Goal: Transaction & Acquisition: Purchase product/service

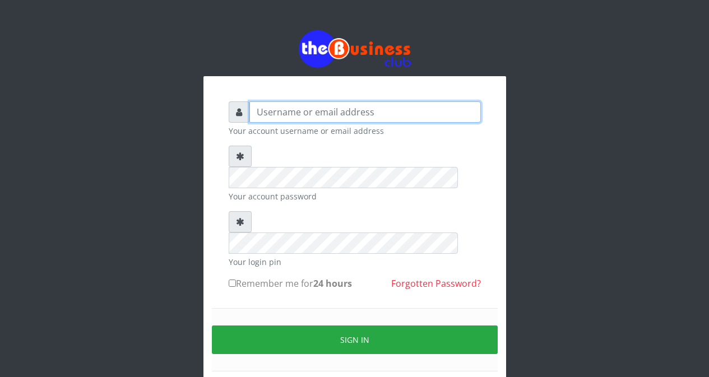
type input "Etinyin"
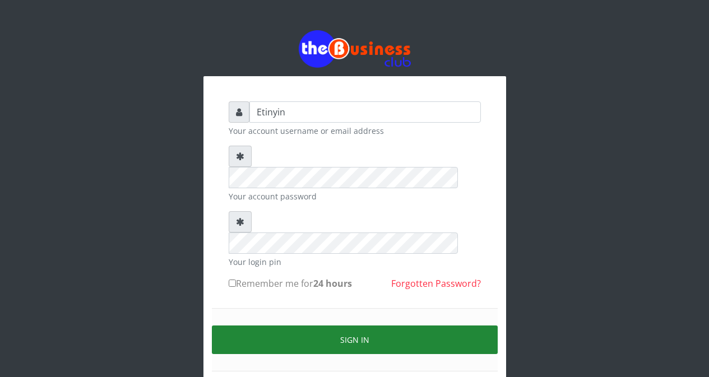
click at [357, 325] on button "Sign in" at bounding box center [355, 339] width 286 height 29
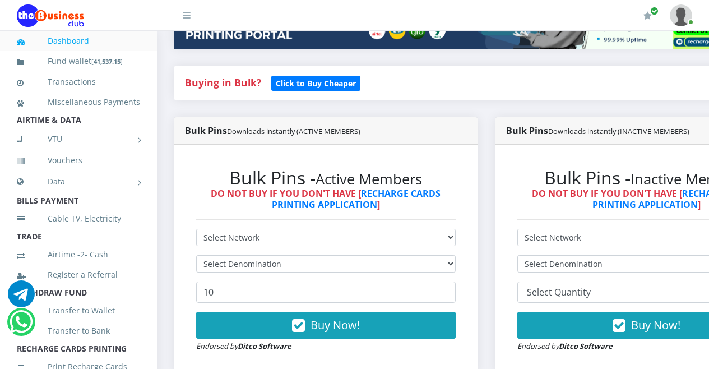
scroll to position [251, 0]
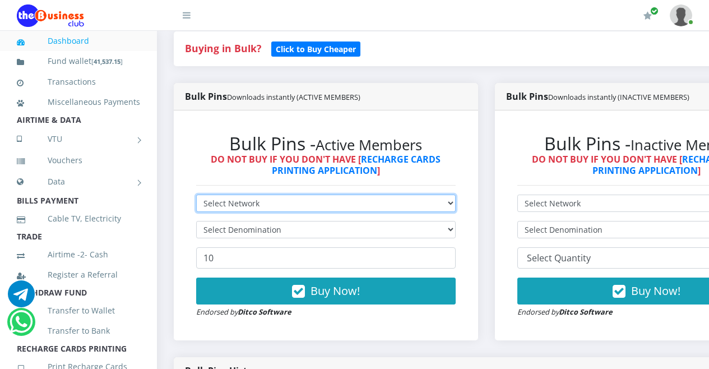
click at [455, 205] on select "Select Network MTN Globacom 9Mobile Airtel" at bounding box center [325, 202] width 259 height 17
select select "Airtel"
click at [196, 196] on select "Select Network MTN Globacom 9Mobile Airtel" at bounding box center [325, 202] width 259 height 17
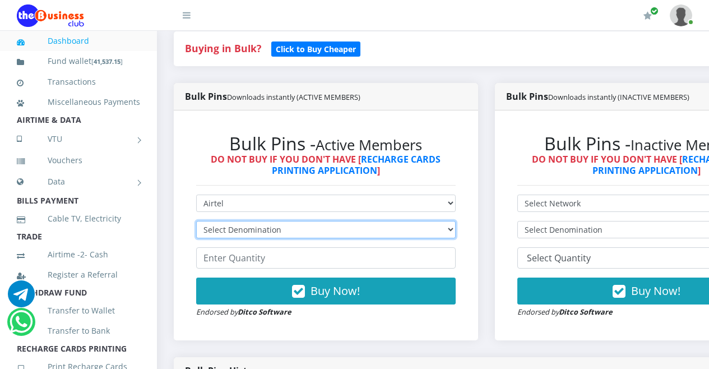
click at [455, 231] on select "Select Denomination Airtel NGN100 - ₦96.36 Airtel NGN200 - ₦192.72 Airtel NGN50…" at bounding box center [325, 229] width 259 height 17
select select "96.36-100"
click at [196, 222] on select "Select Denomination Airtel NGN100 - ₦96.36 Airtel NGN200 - ₦192.72 Airtel NGN50…" at bounding box center [325, 229] width 259 height 17
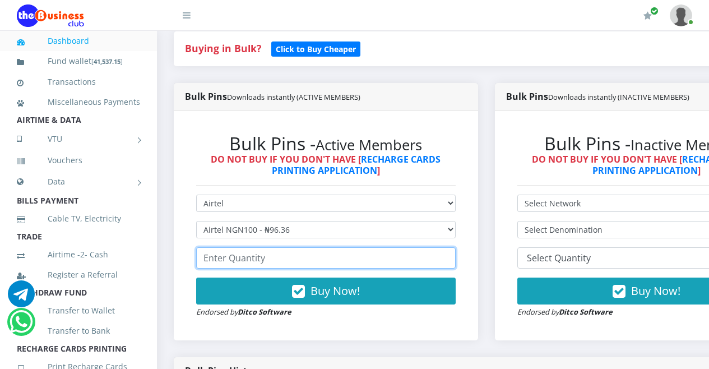
click at [422, 263] on input "number" at bounding box center [325, 257] width 259 height 21
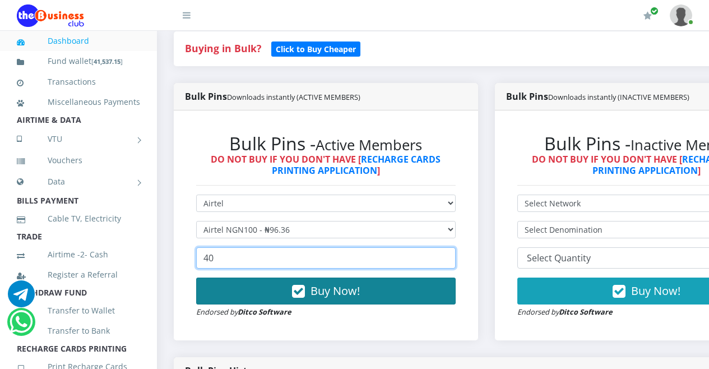
type input "40"
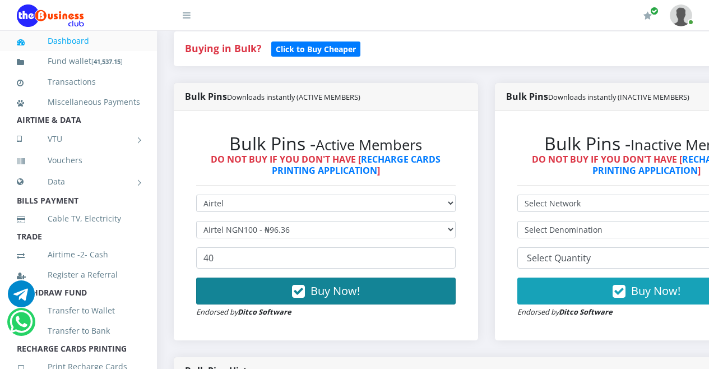
click at [304, 291] on icon "button" at bounding box center [298, 291] width 13 height 11
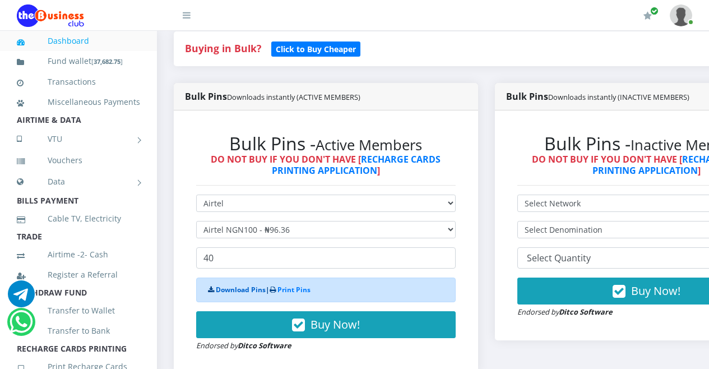
click at [238, 292] on link "Download Pins" at bounding box center [241, 290] width 50 height 10
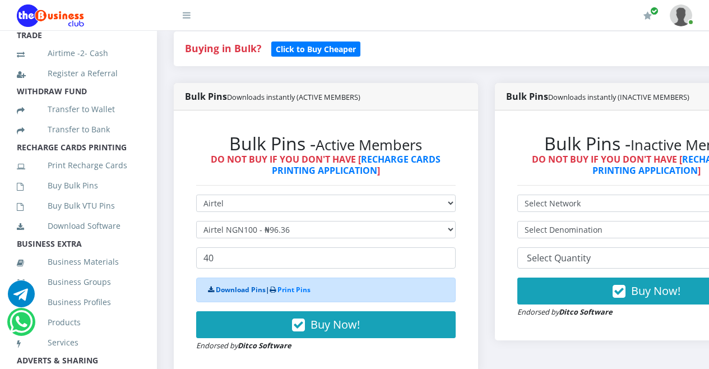
scroll to position [204, 0]
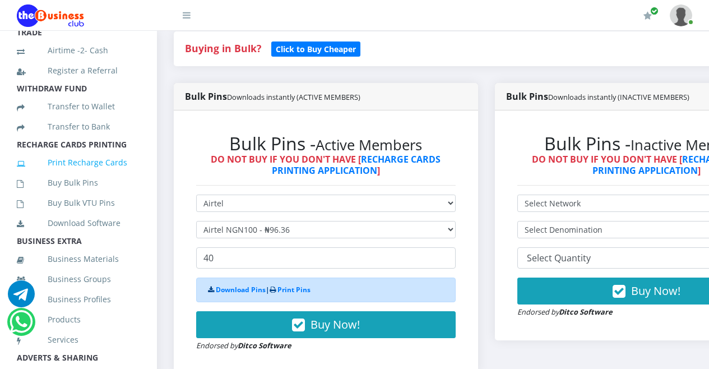
click at [76, 175] on link "Print Recharge Cards" at bounding box center [78, 163] width 123 height 26
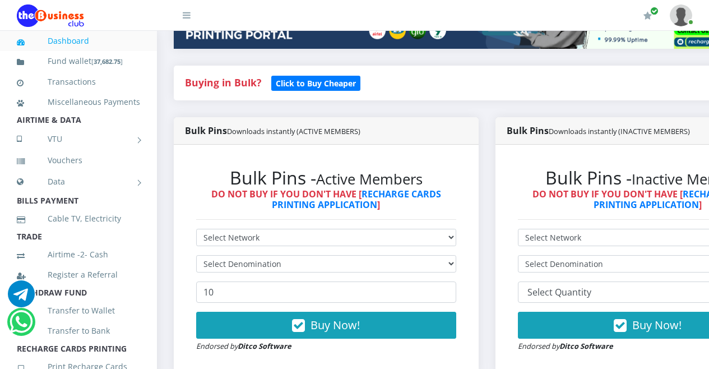
scroll to position [251, 0]
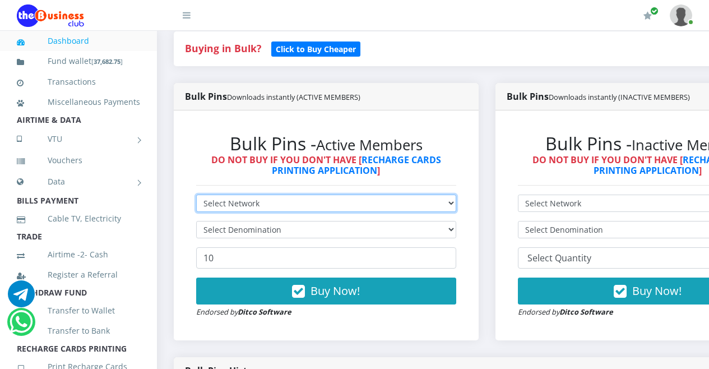
click at [456, 204] on select "Select Network MTN Globacom 9Mobile Airtel" at bounding box center [326, 202] width 260 height 17
select select "MTN"
click at [196, 197] on select "Select Network MTN Globacom 9Mobile Airtel" at bounding box center [326, 202] width 260 height 17
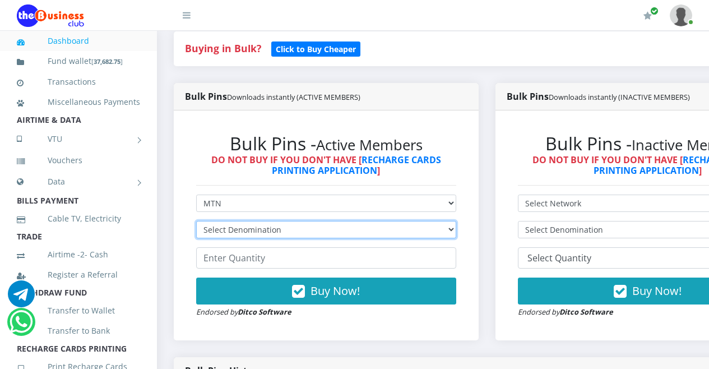
click at [456, 231] on select "Select Denomination MTN NGN100 - ₦96.94 MTN NGN200 - ₦193.88 MTN NGN400 - ₦387.…" at bounding box center [326, 229] width 260 height 17
select select "96.94-100"
click at [196, 223] on select "Select Denomination MTN NGN100 - ₦96.94 MTN NGN200 - ₦193.88 MTN NGN400 - ₦387.…" at bounding box center [326, 229] width 260 height 17
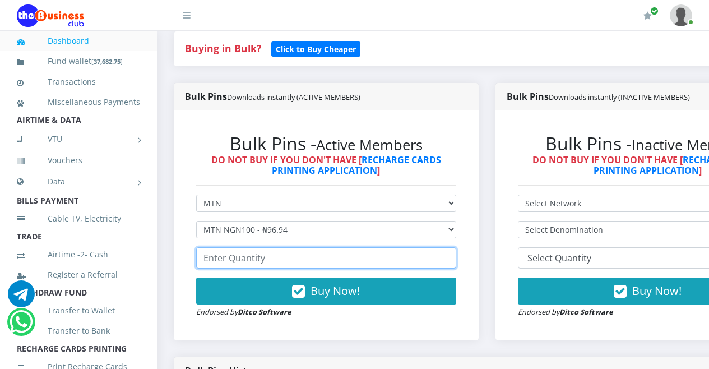
click at [436, 263] on input "number" at bounding box center [326, 257] width 260 height 21
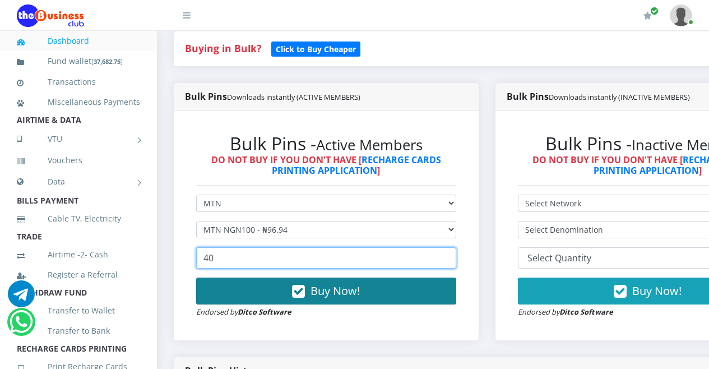
type input "40"
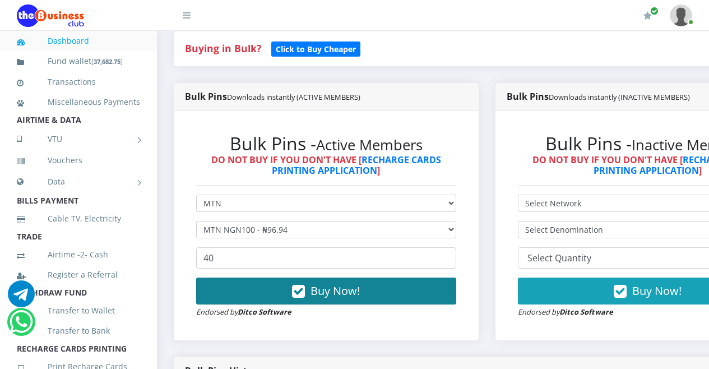
click at [303, 294] on icon "button" at bounding box center [298, 291] width 13 height 11
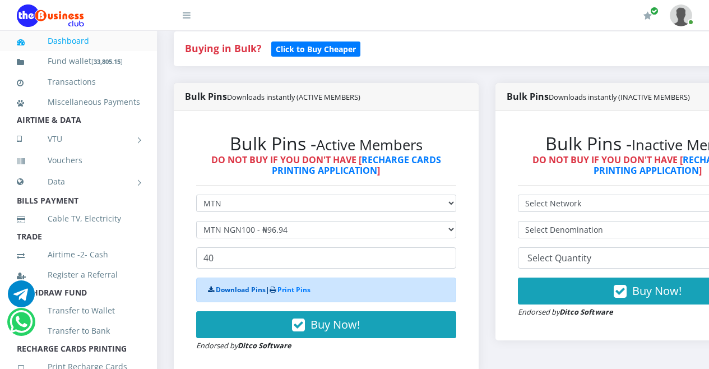
click at [233, 292] on link "Download Pins" at bounding box center [241, 290] width 50 height 10
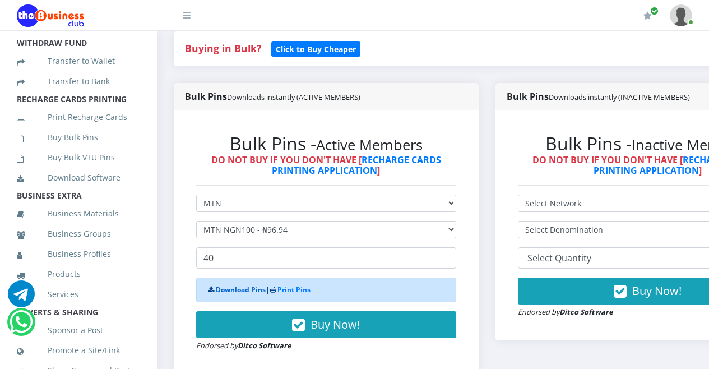
scroll to position [286, 0]
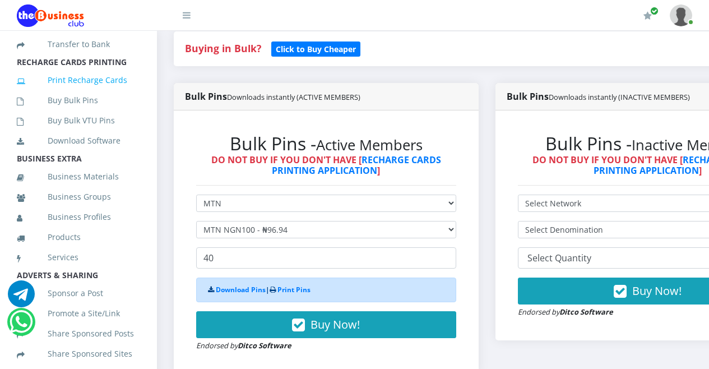
click at [83, 93] on link "Print Recharge Cards" at bounding box center [78, 80] width 123 height 26
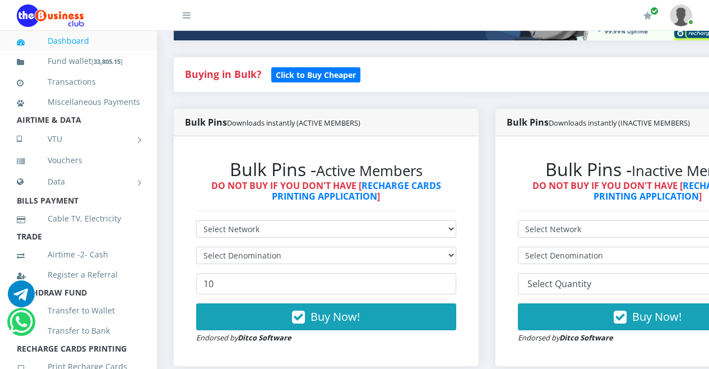
scroll to position [221, 0]
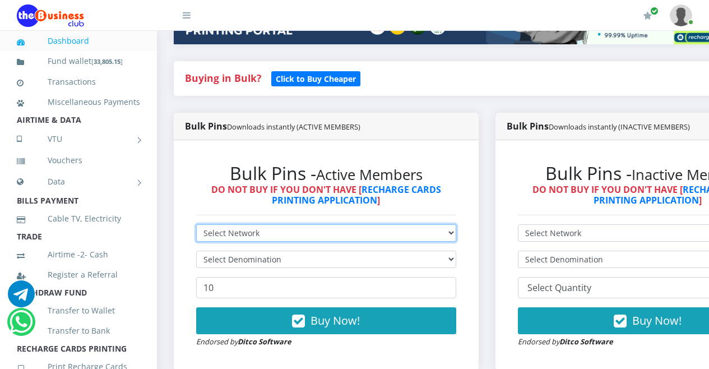
click at [456, 233] on select "Select Network MTN Globacom 9Mobile Airtel" at bounding box center [326, 232] width 260 height 17
select select "MTN"
click at [196, 226] on select "Select Network MTN Globacom 9Mobile Airtel" at bounding box center [326, 232] width 260 height 17
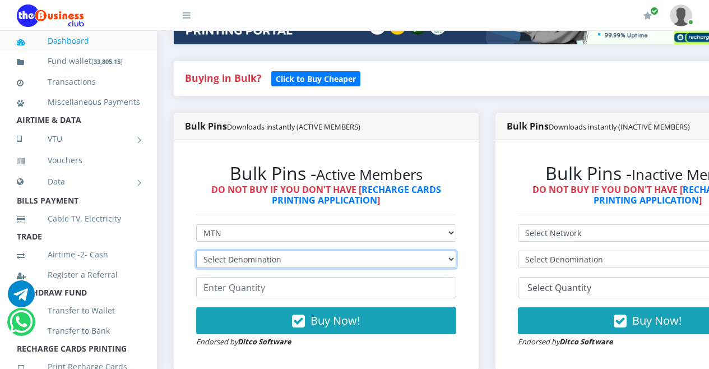
click at [456, 257] on select "Select Denomination MTN NGN100 - ₦96.94 MTN NGN200 - ₦193.88 MTN NGN400 - ₦387.…" at bounding box center [326, 258] width 260 height 17
select select "193.88-200"
click at [196, 253] on select "Select Denomination MTN NGN100 - ₦96.94 MTN NGN200 - ₦193.88 MTN NGN400 - ₦387.…" at bounding box center [326, 258] width 260 height 17
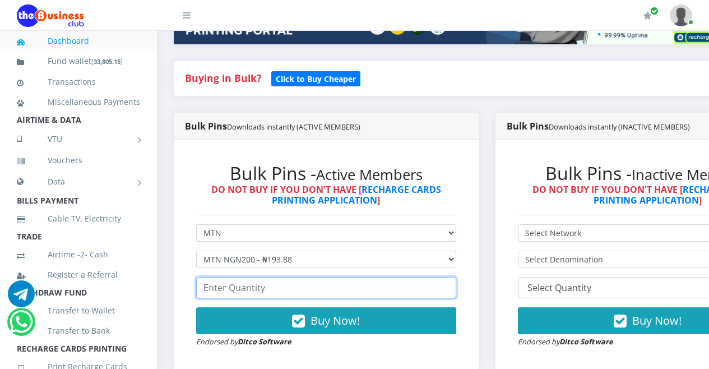
click at [436, 292] on input "number" at bounding box center [326, 287] width 260 height 21
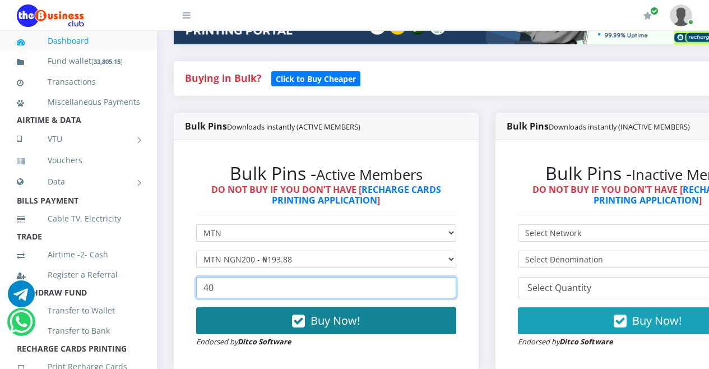
type input "4"
type input "80"
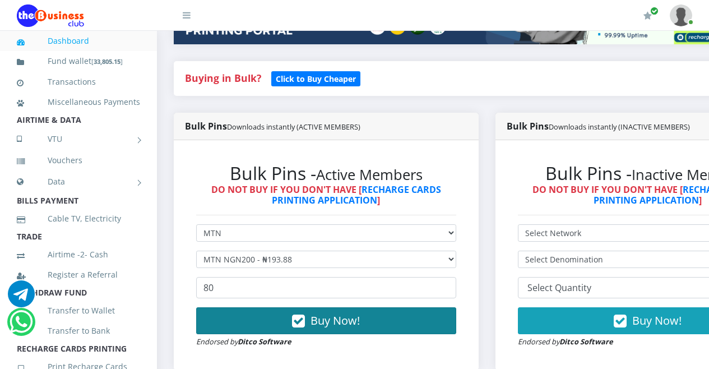
click at [309, 323] on button "Buy Now!" at bounding box center [326, 320] width 260 height 27
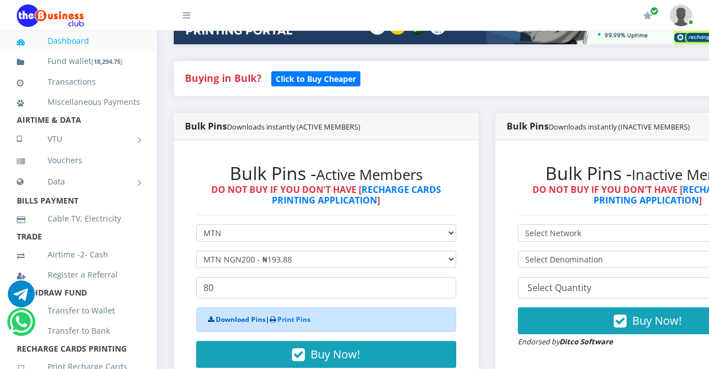
click at [238, 321] on link "Download Pins" at bounding box center [241, 319] width 50 height 10
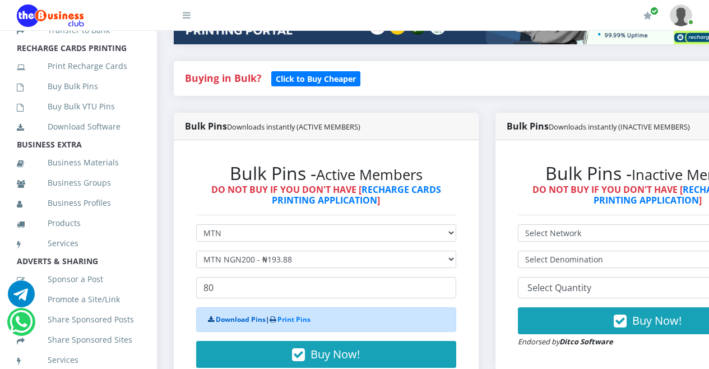
scroll to position [328, 0]
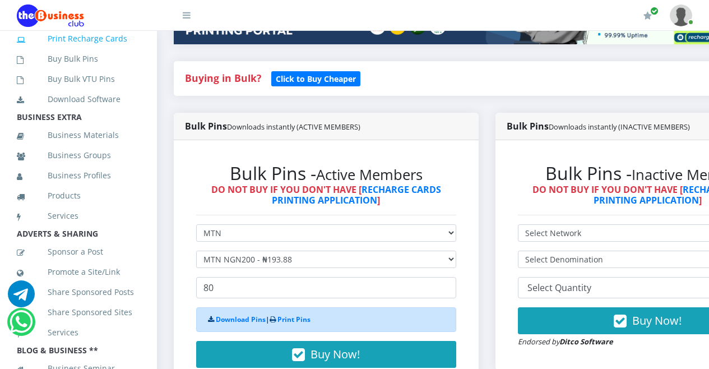
click at [77, 52] on link "Print Recharge Cards" at bounding box center [78, 39] width 123 height 26
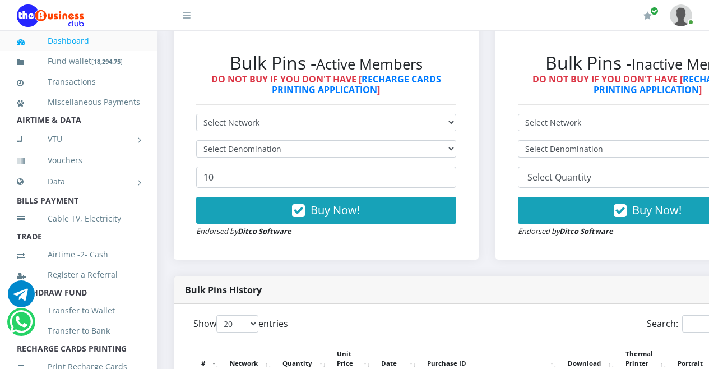
scroll to position [302, 0]
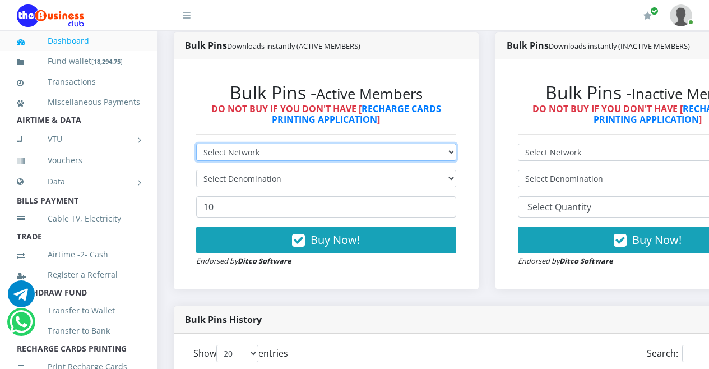
click at [456, 153] on select "Select Network MTN Globacom 9Mobile Airtel" at bounding box center [326, 151] width 260 height 17
select select "MTN"
click at [196, 146] on select "Select Network MTN Globacom 9Mobile Airtel" at bounding box center [326, 151] width 260 height 17
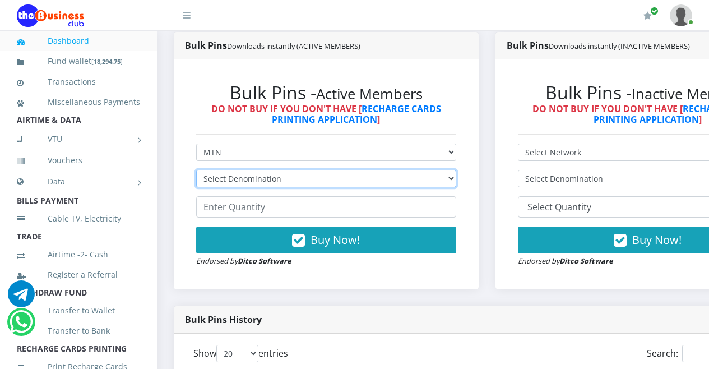
click at [456, 180] on select "Select Denomination MTN NGN100 - ₦96.94 MTN NGN200 - ₦193.88 MTN NGN400 - ₦387.…" at bounding box center [326, 178] width 260 height 17
select select "484.7-500"
click at [196, 172] on select "Select Denomination MTN NGN100 - ₦96.94 MTN NGN200 - ₦193.88 MTN NGN400 - ₦387.…" at bounding box center [326, 178] width 260 height 17
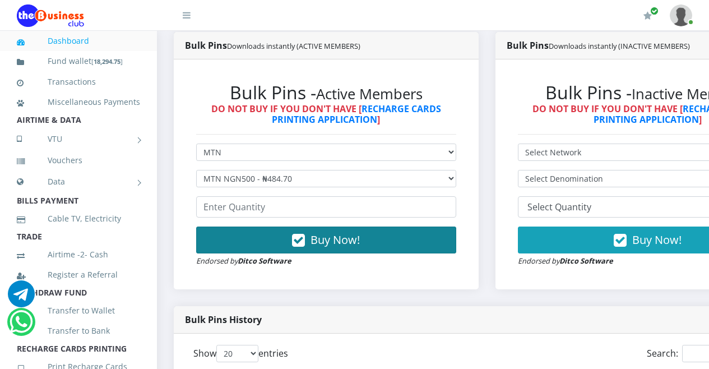
click at [302, 238] on icon "button" at bounding box center [298, 240] width 13 height 11
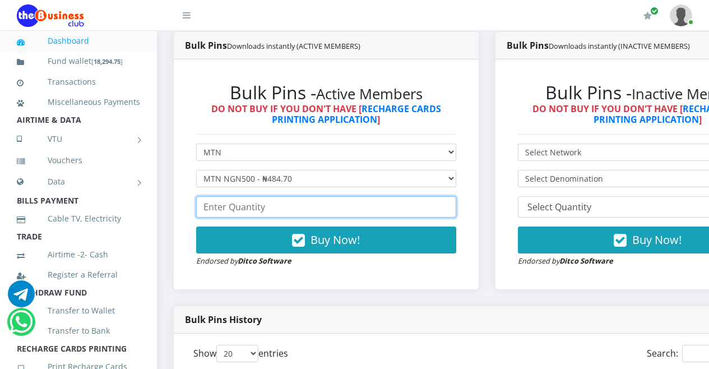
click at [302, 208] on input "number" at bounding box center [326, 206] width 260 height 21
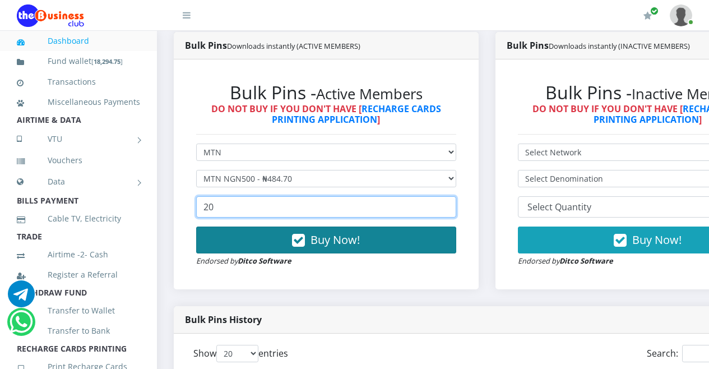
type input "20"
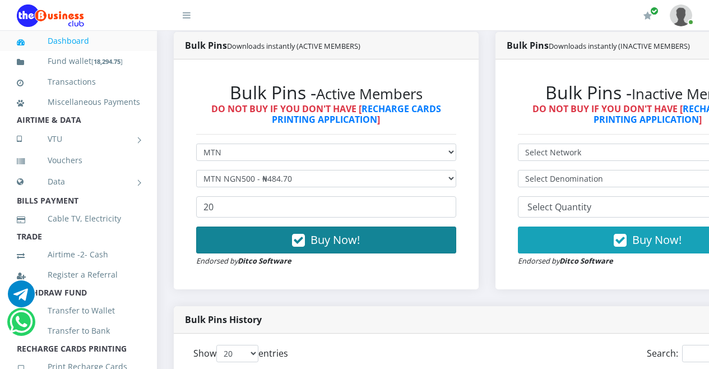
click at [301, 239] on icon "button" at bounding box center [298, 240] width 13 height 11
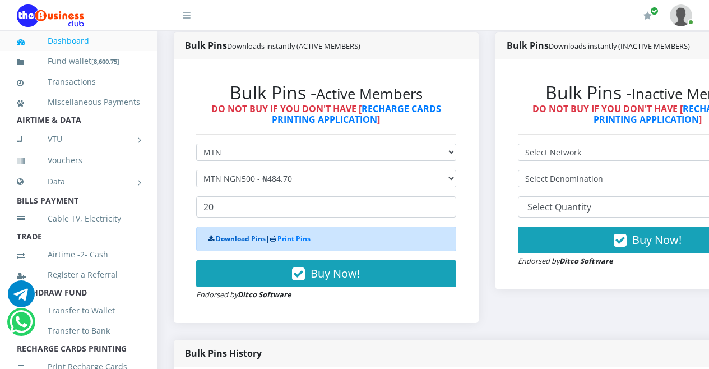
click at [226, 238] on link "Download Pins" at bounding box center [241, 239] width 50 height 10
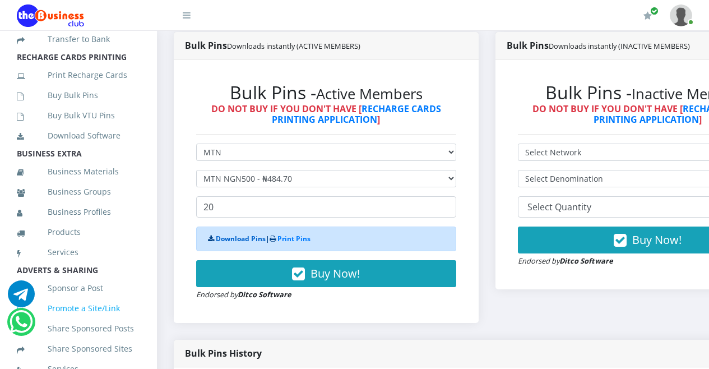
scroll to position [315, 0]
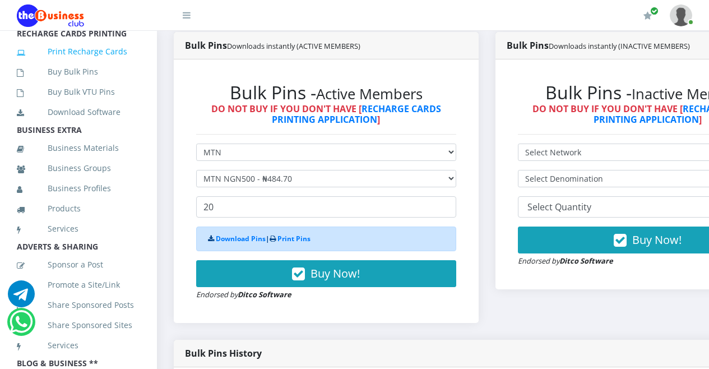
click at [86, 64] on link "Print Recharge Cards" at bounding box center [78, 52] width 123 height 26
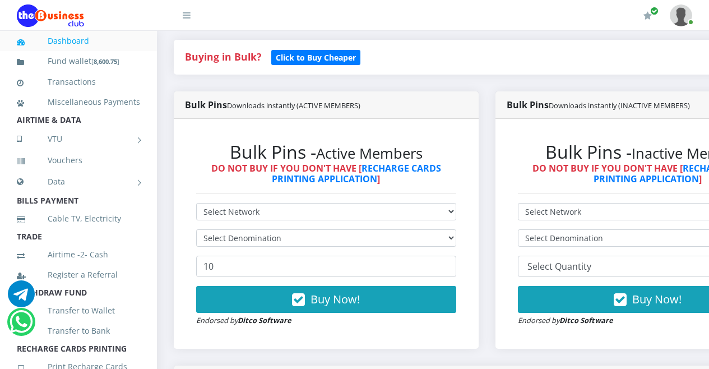
scroll to position [255, 0]
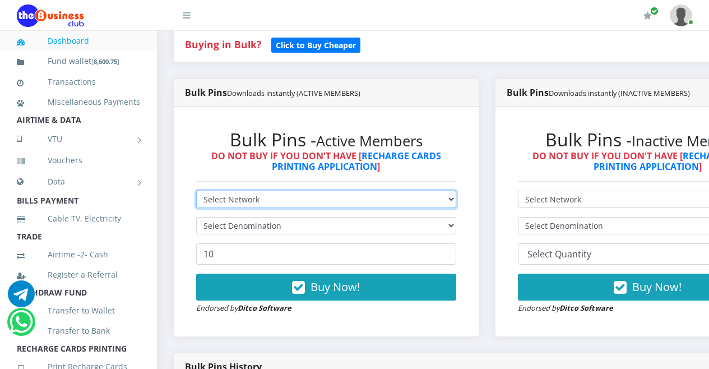
drag, startPoint x: 460, startPoint y: 201, endPoint x: 454, endPoint y: 208, distance: 9.9
click at [456, 201] on select "Select Network MTN Globacom 9Mobile Airtel" at bounding box center [326, 198] width 260 height 17
select select "MTN"
click at [196, 193] on select "Select Network MTN Globacom 9Mobile Airtel" at bounding box center [326, 198] width 260 height 17
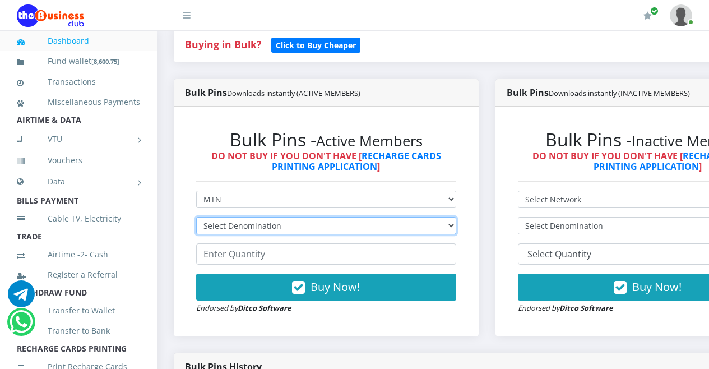
drag, startPoint x: 459, startPoint y: 226, endPoint x: 453, endPoint y: 225, distance: 6.4
click at [456, 225] on select "Select Denomination MTN NGN100 - ₦96.94 MTN NGN200 - ₦193.88 MTN NGN400 - ₦387.…" at bounding box center [326, 225] width 260 height 17
select select "96.94-100"
click at [196, 219] on select "Select Denomination MTN NGN100 - ₦96.94 MTN NGN200 - ₦193.88 MTN NGN400 - ₦387.…" at bounding box center [326, 225] width 260 height 17
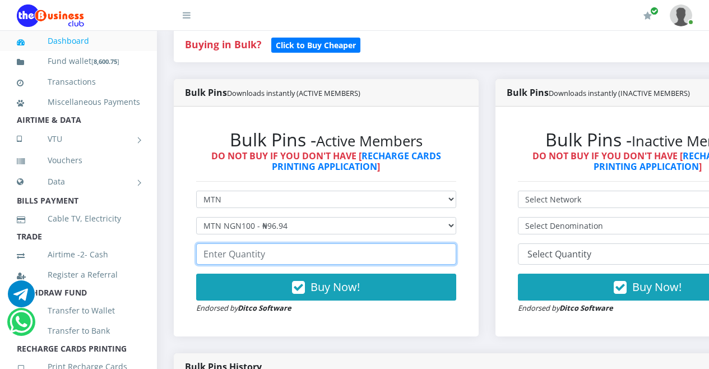
click at [383, 259] on input "number" at bounding box center [326, 253] width 260 height 21
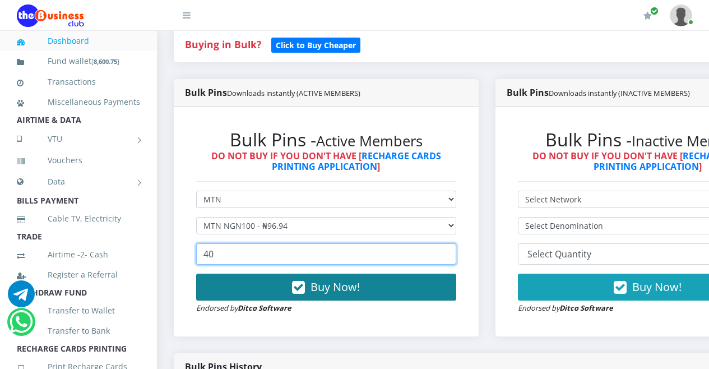
type input "40"
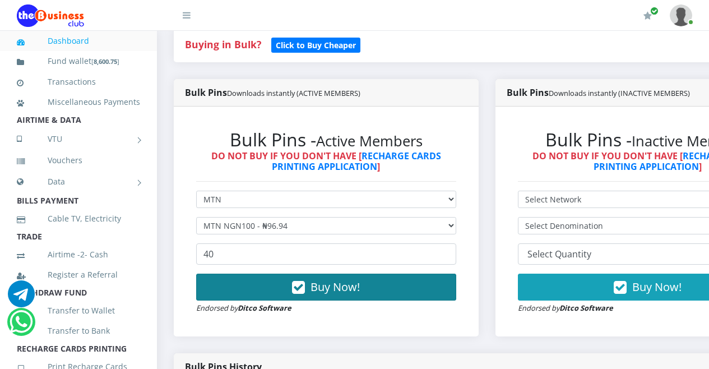
click at [303, 289] on icon "button" at bounding box center [298, 287] width 13 height 11
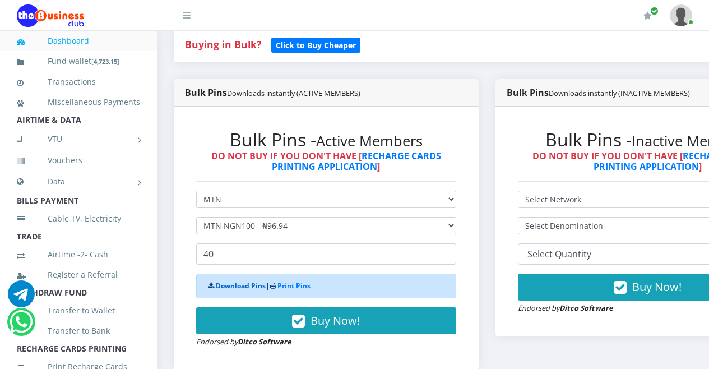
click at [240, 288] on link "Download Pins" at bounding box center [241, 286] width 50 height 10
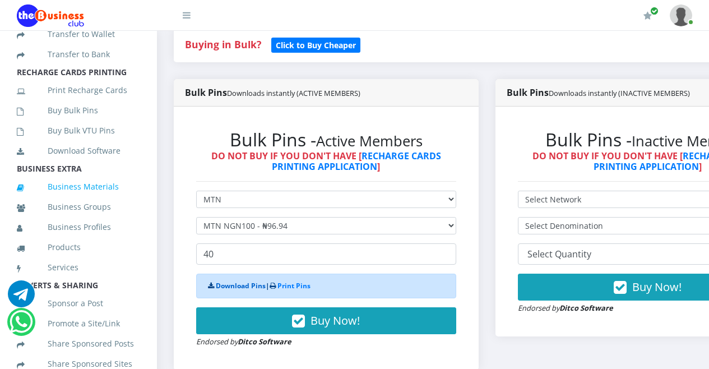
scroll to position [291, 0]
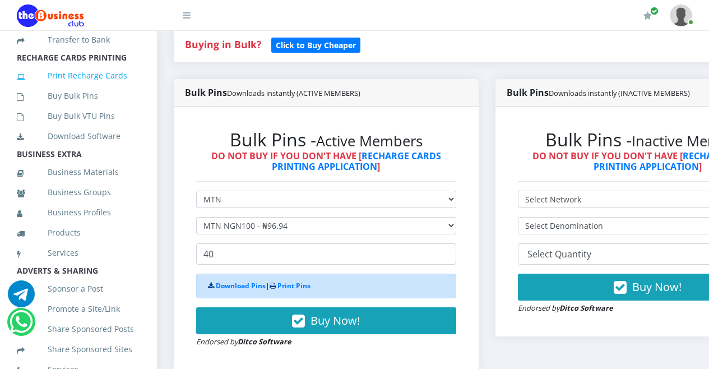
click at [88, 89] on link "Print Recharge Cards" at bounding box center [78, 76] width 123 height 26
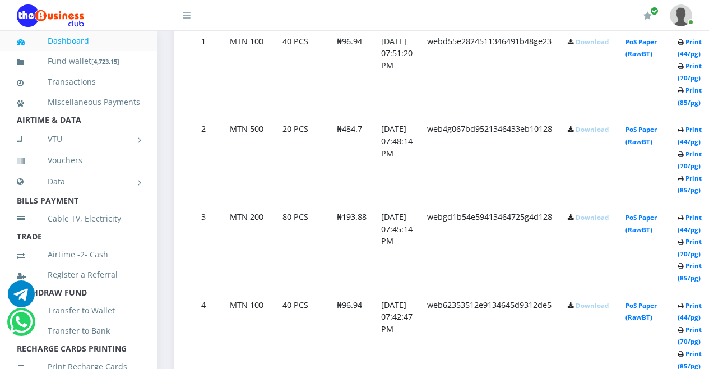
scroll to position [672, 0]
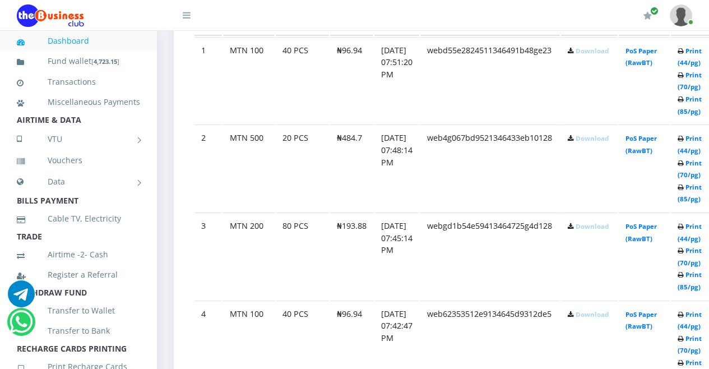
click at [603, 52] on link "Download" at bounding box center [591, 50] width 33 height 8
click at [448, 90] on td "webd55e2824511346491b48ge23" at bounding box center [489, 80] width 139 height 87
click at [608, 139] on link "Download" at bounding box center [591, 138] width 33 height 8
click at [603, 229] on link "Download" at bounding box center [591, 226] width 33 height 8
click at [419, 124] on td "[DATE] 07:45:14 PM" at bounding box center [396, 80] width 45 height 87
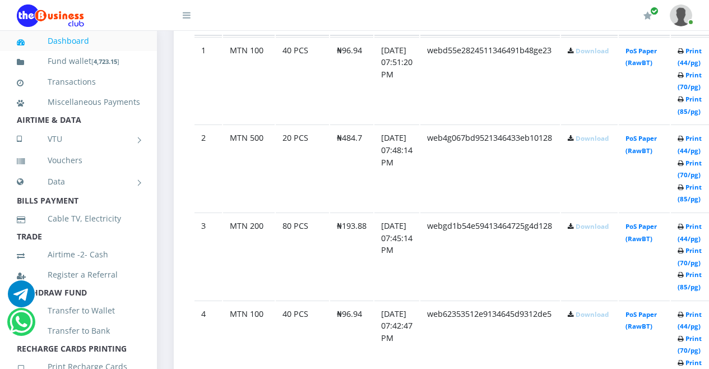
click at [601, 316] on link "Download" at bounding box center [591, 314] width 33 height 8
click at [399, 124] on td "[DATE] 07:45:14 PM" at bounding box center [396, 80] width 45 height 87
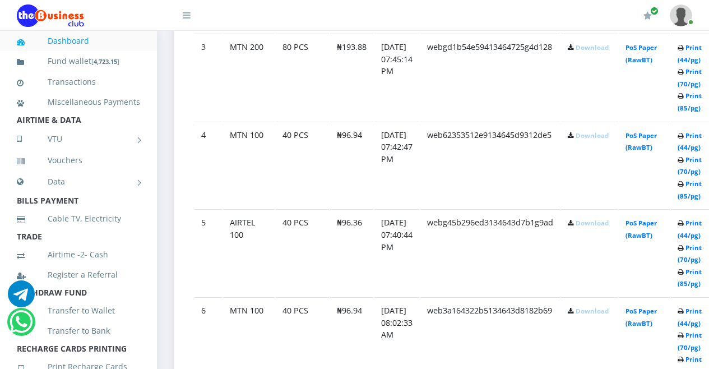
scroll to position [906, 0]
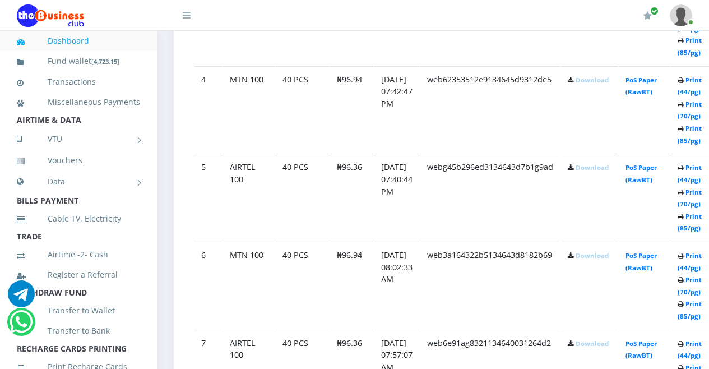
click at [606, 170] on link "Download" at bounding box center [591, 167] width 33 height 8
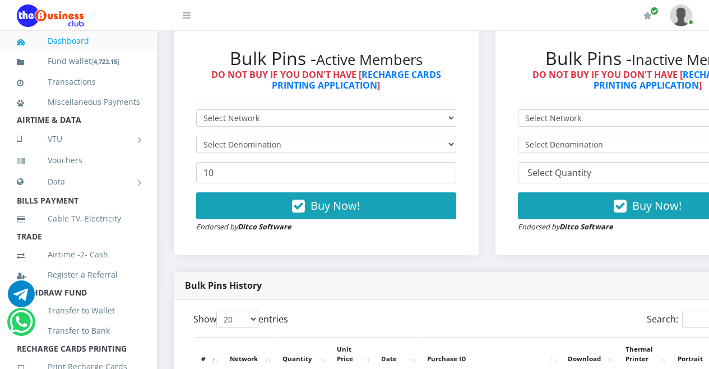
scroll to position [276, 0]
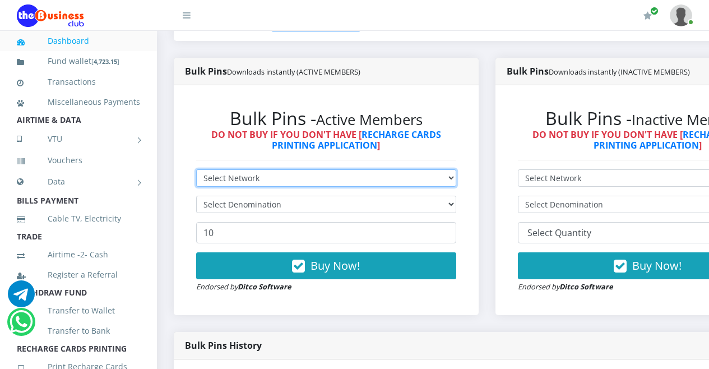
click at [456, 180] on select "Select Network MTN Globacom 9Mobile Airtel" at bounding box center [326, 177] width 260 height 17
select select "MTN"
click at [196, 171] on select "Select Network MTN Globacom 9Mobile Airtel" at bounding box center [326, 177] width 260 height 17
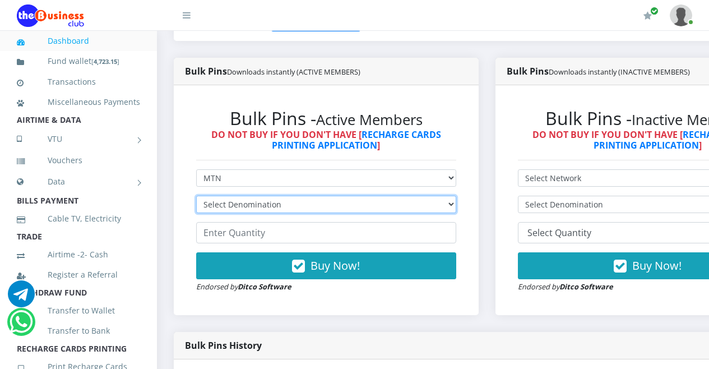
click at [456, 203] on select "Select Denomination MTN NGN100 - ₦96.94 MTN NGN200 - ₦193.88 MTN NGN400 - ₦387.…" at bounding box center [326, 204] width 260 height 17
select select "96.94-100"
click at [196, 198] on select "Select Denomination MTN NGN100 - ₦96.94 MTN NGN200 - ₦193.88 MTN NGN400 - ₦387.…" at bounding box center [326, 204] width 260 height 17
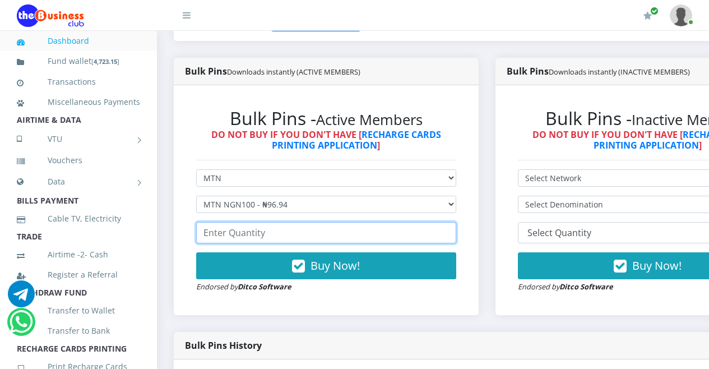
click at [405, 230] on input "number" at bounding box center [326, 232] width 260 height 21
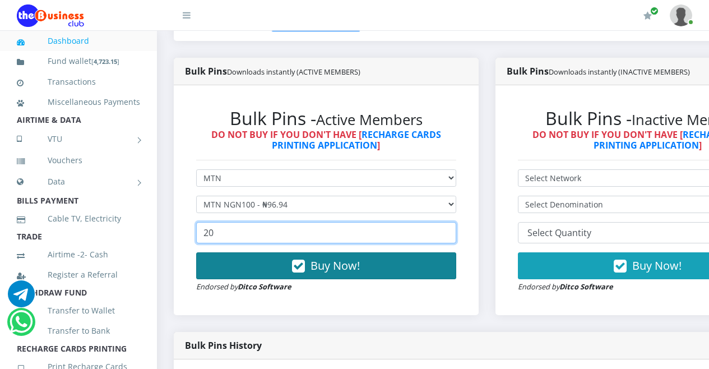
type input "20"
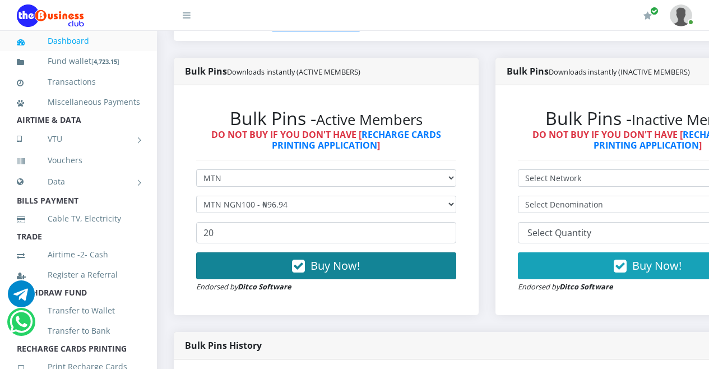
click at [302, 268] on icon "button" at bounding box center [298, 265] width 13 height 11
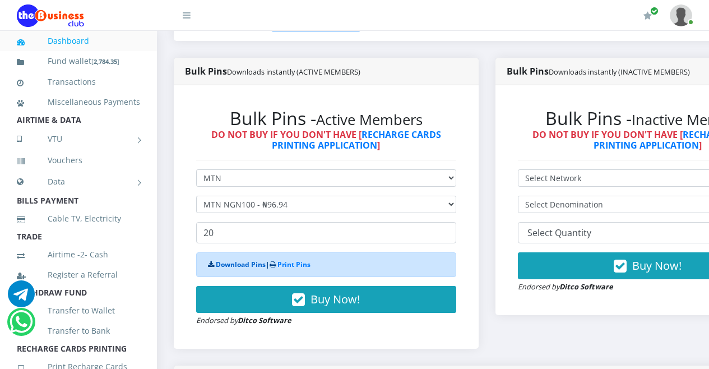
click at [236, 266] on link "Download Pins" at bounding box center [241, 264] width 50 height 10
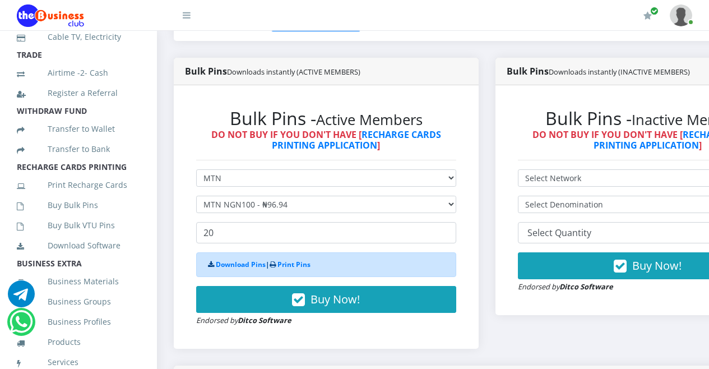
scroll to position [263, 0]
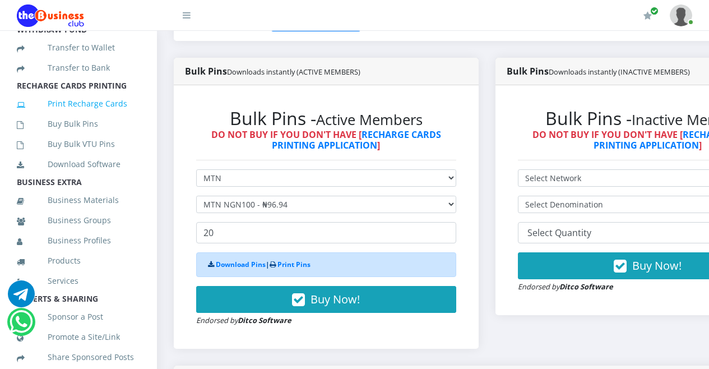
click at [86, 117] on link "Print Recharge Cards" at bounding box center [78, 104] width 123 height 26
